Goal: Transaction & Acquisition: Subscribe to service/newsletter

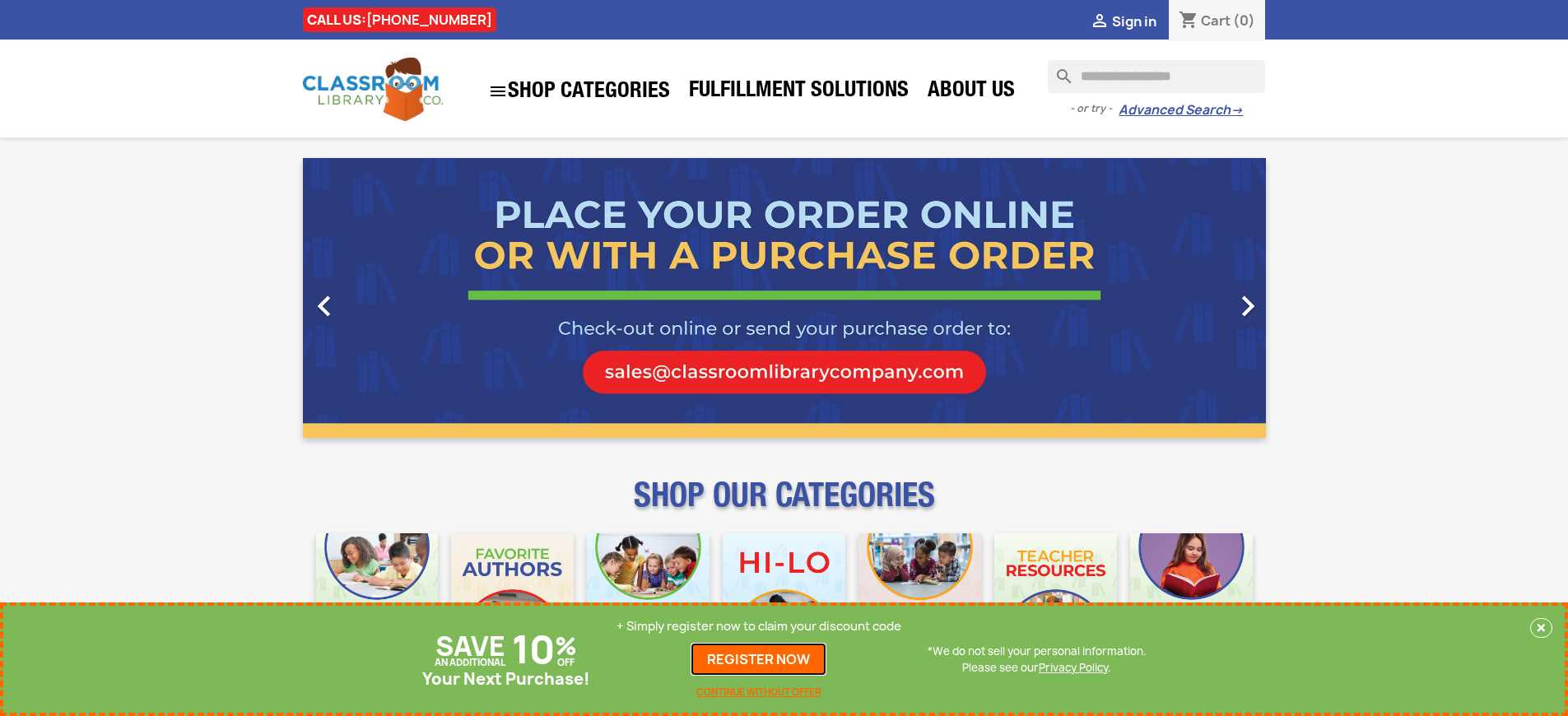
click at [760, 660] on link "REGISTER NOW" at bounding box center [759, 659] width 136 height 33
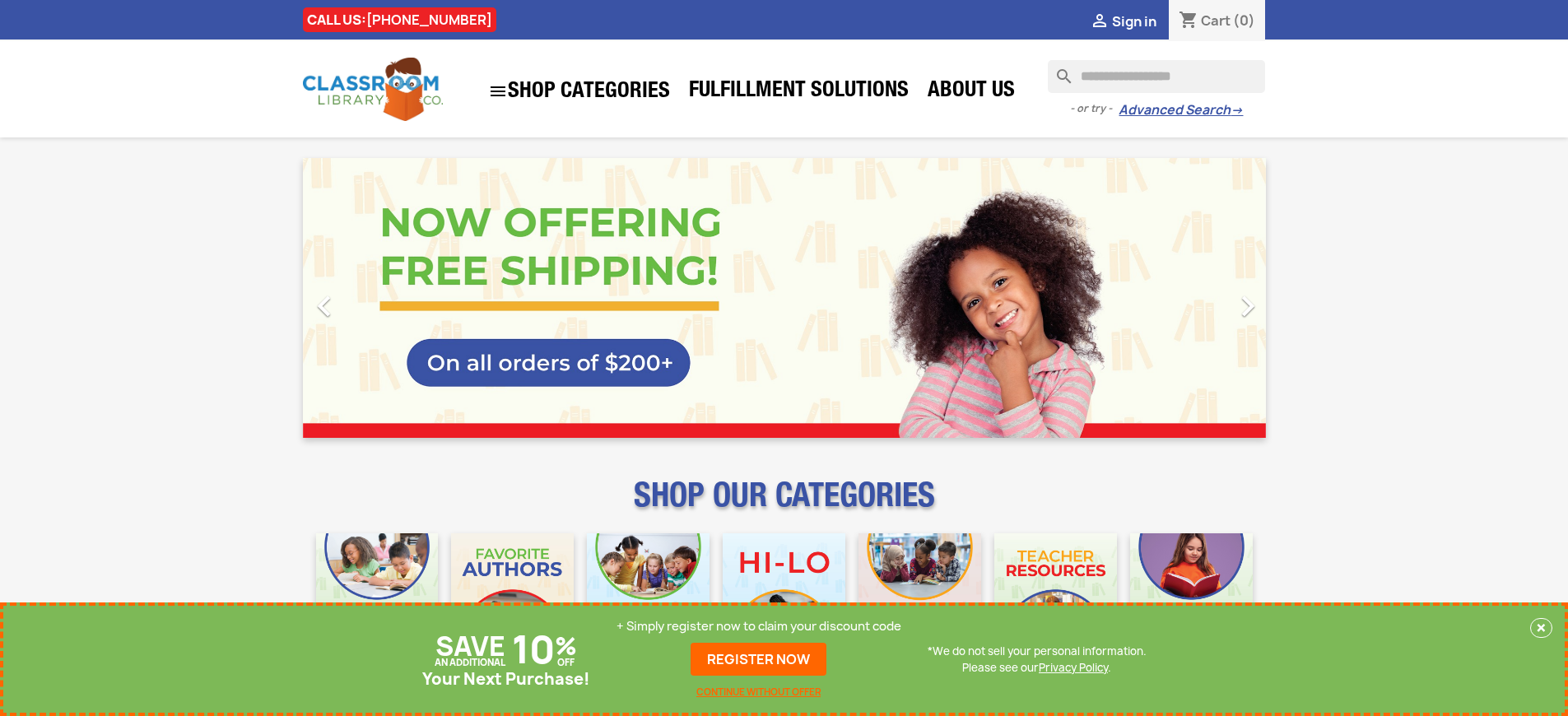
click at [760, 626] on p "+ Simply register now to claim your discount code" at bounding box center [759, 626] width 285 height 16
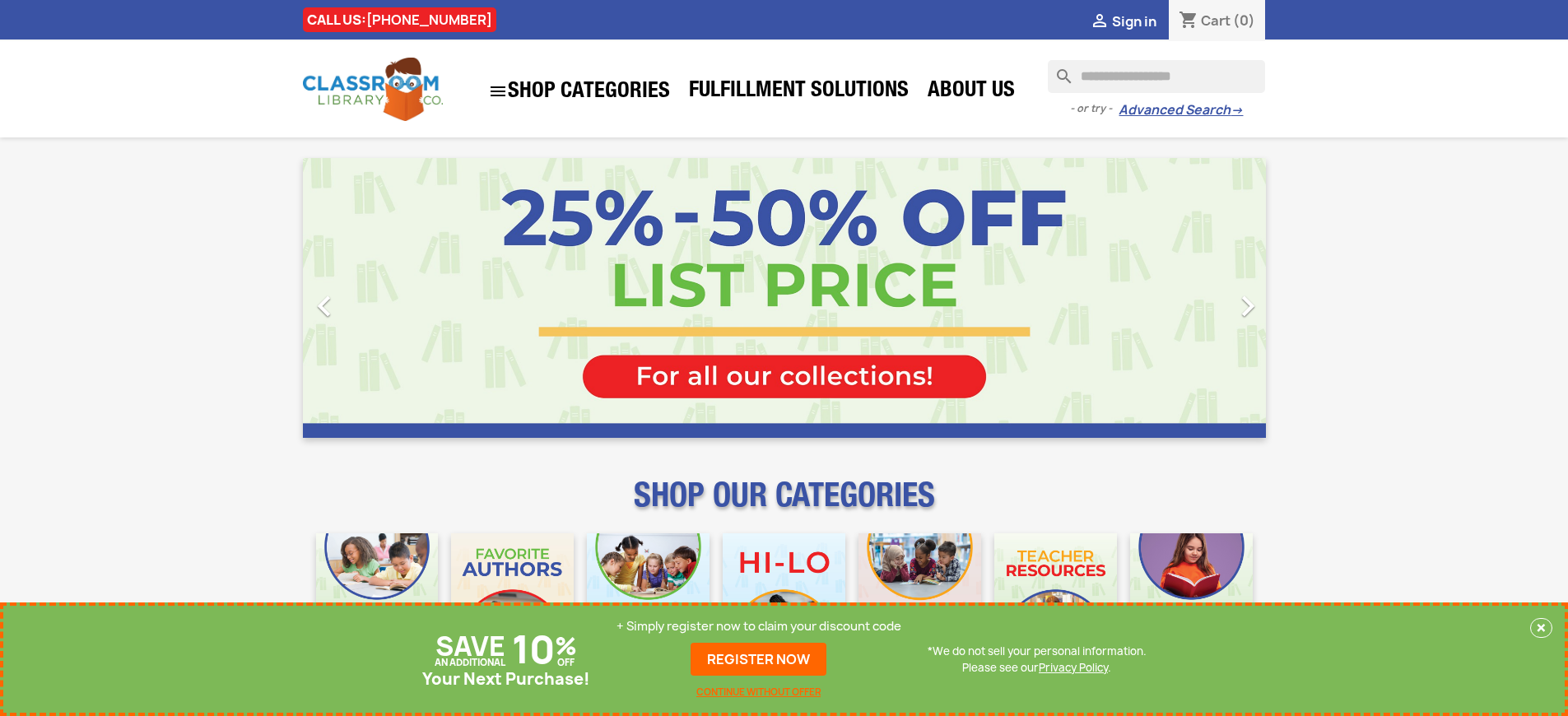
click at [760, 626] on p "+ Simply register now to claim your discount code" at bounding box center [759, 626] width 285 height 16
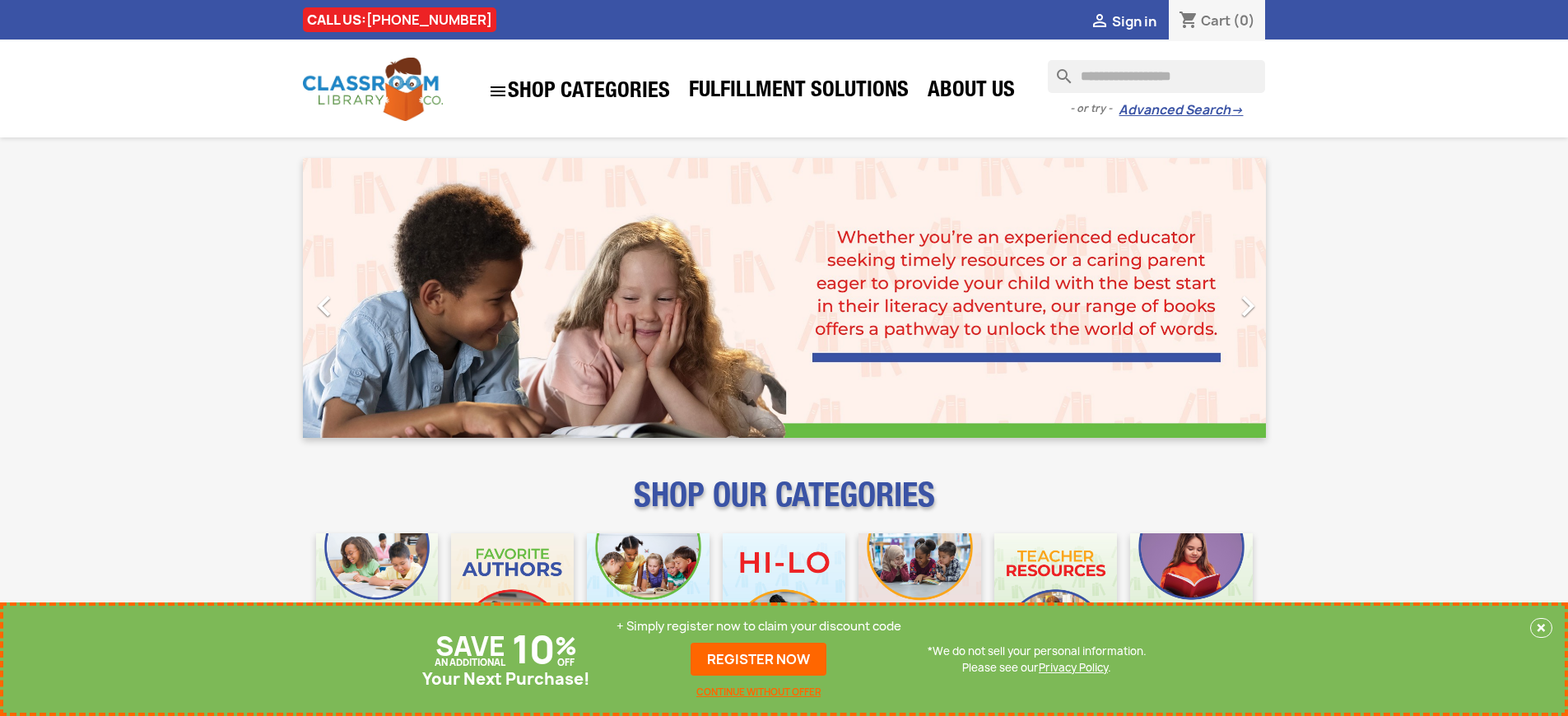
click at [760, 626] on p "+ Simply register now to claim your discount code" at bounding box center [759, 626] width 285 height 16
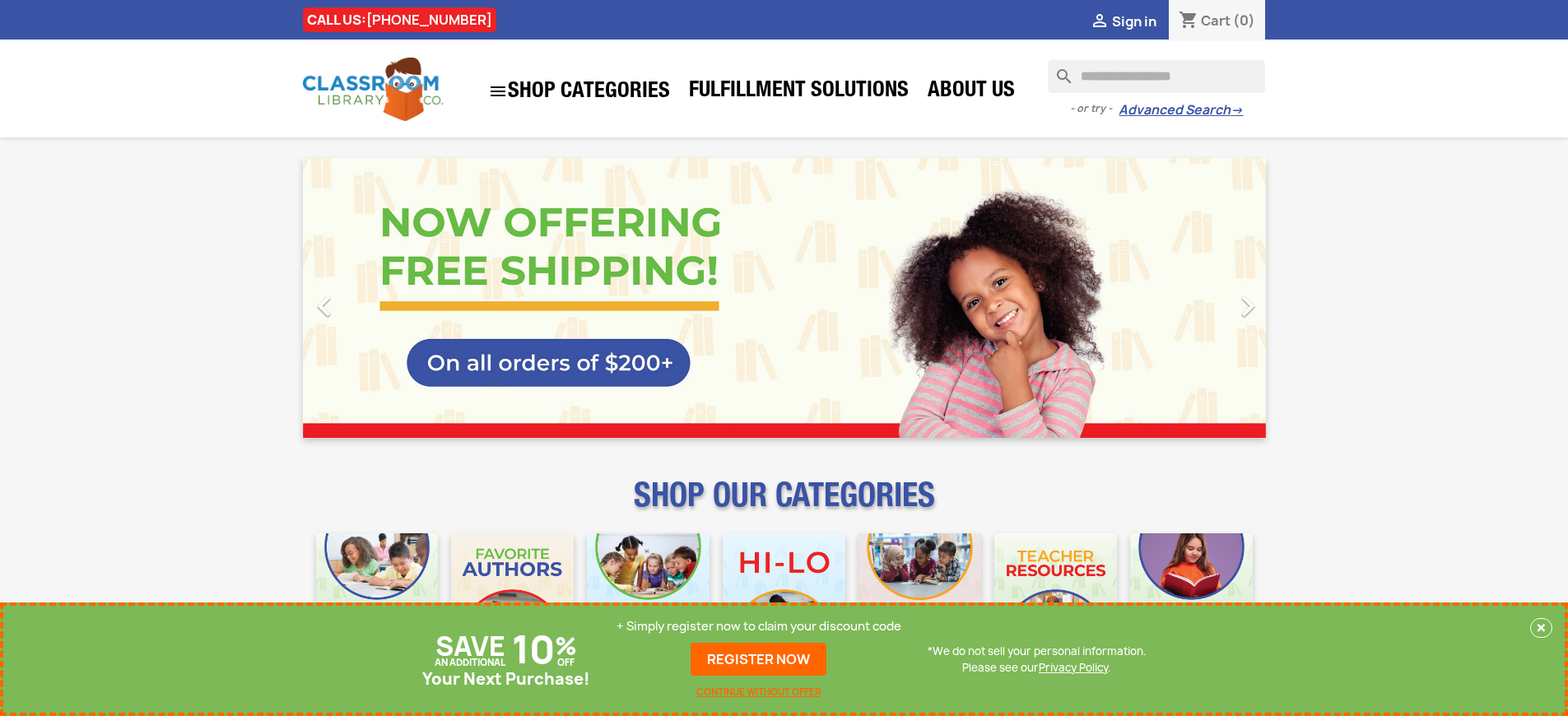
click at [760, 626] on p "+ Simply register now to claim your discount code" at bounding box center [759, 626] width 285 height 16
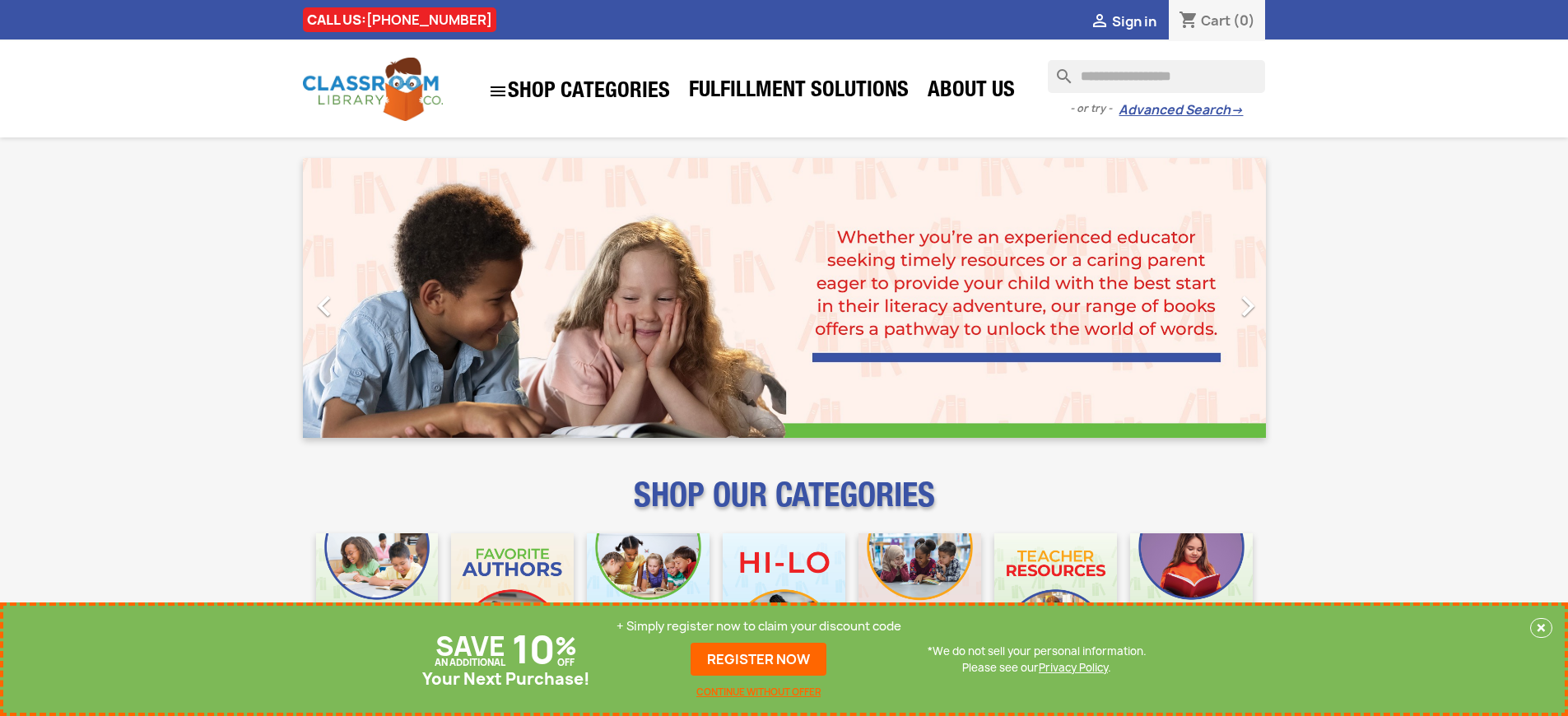
click at [760, 626] on p "+ Simply register now to claim your discount code" at bounding box center [759, 626] width 285 height 16
